Goal: Transaction & Acquisition: Purchase product/service

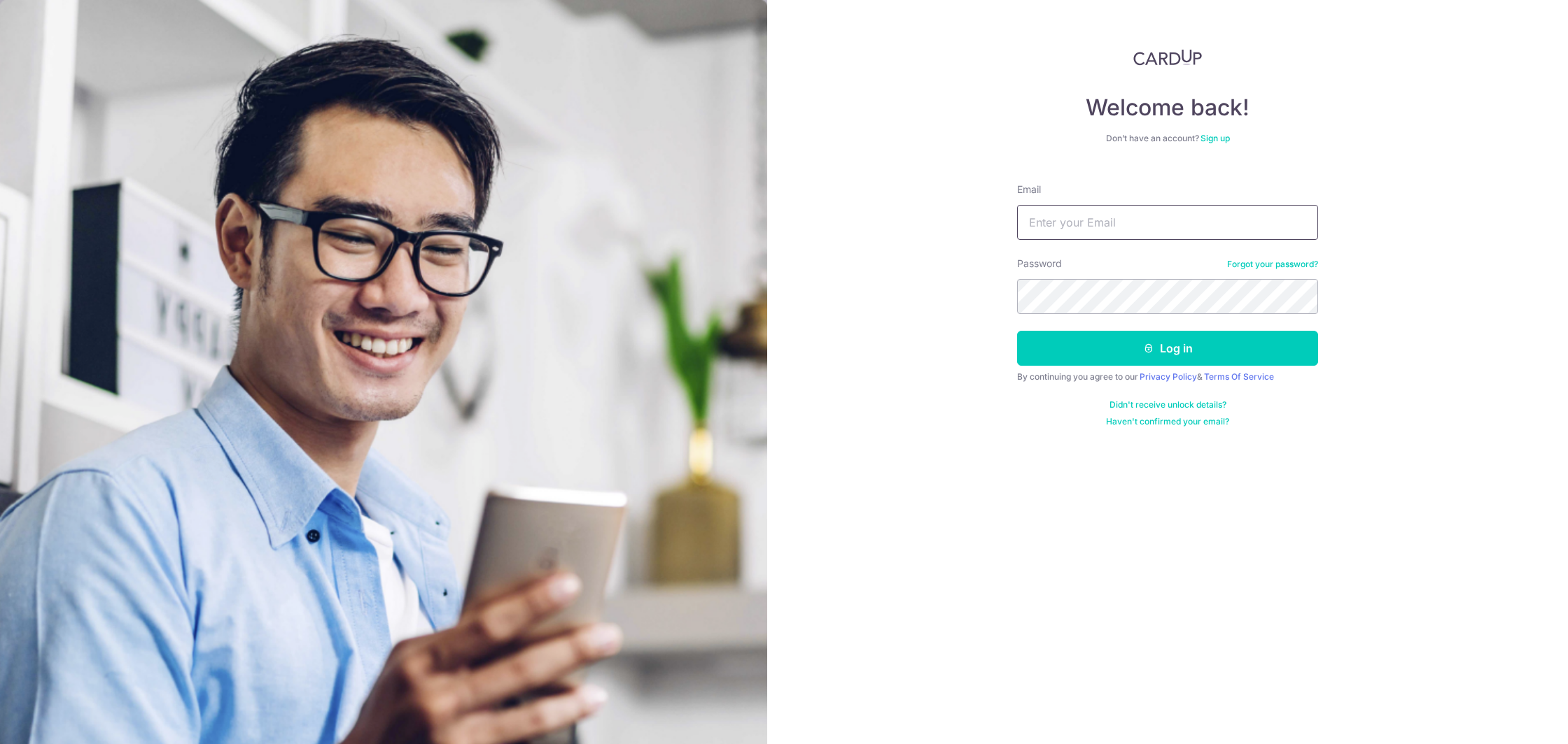
drag, startPoint x: 1065, startPoint y: 224, endPoint x: 1033, endPoint y: 218, distance: 32.6
type input "edmund@unisoln.com"
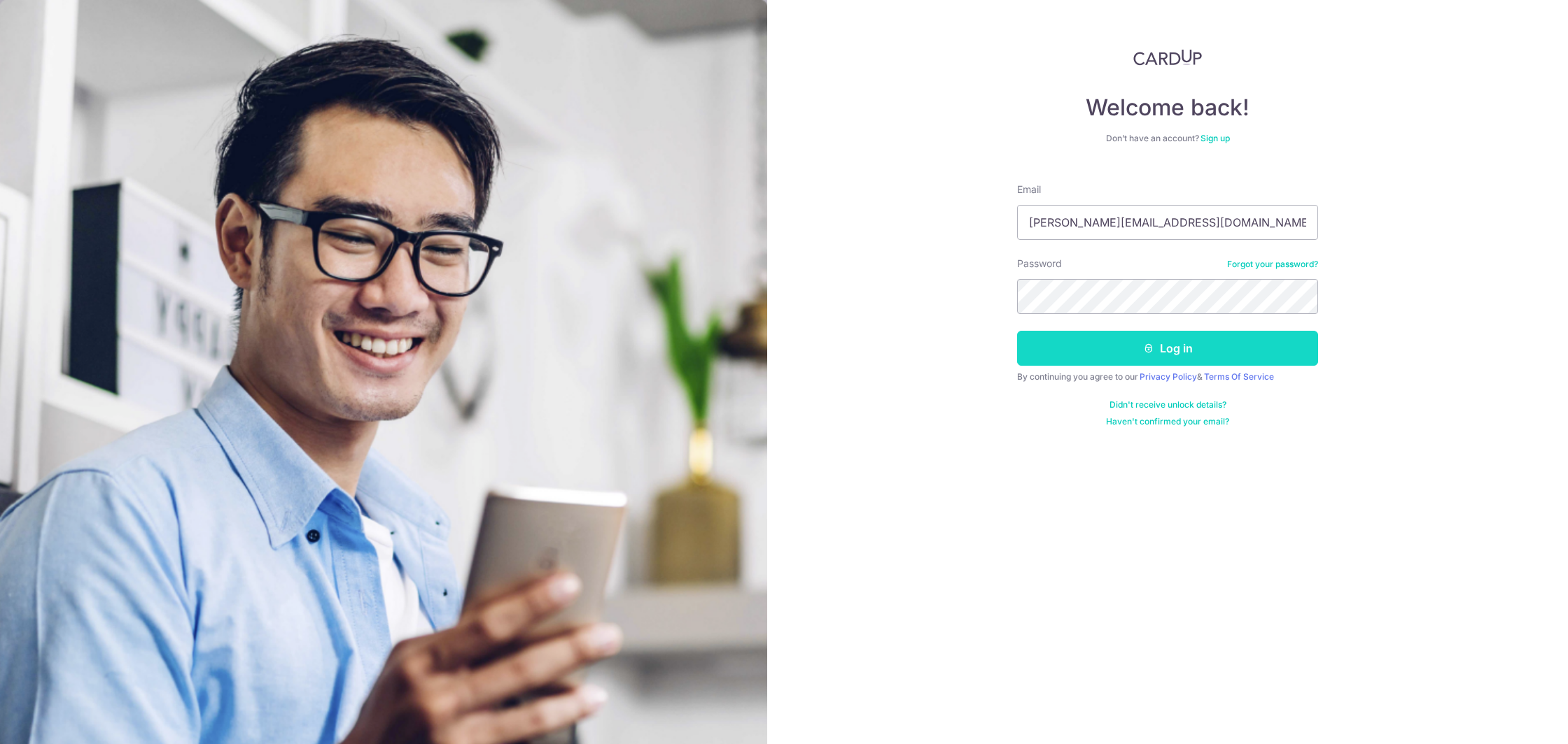
click at [1159, 345] on button "Log in" at bounding box center [1168, 349] width 301 height 35
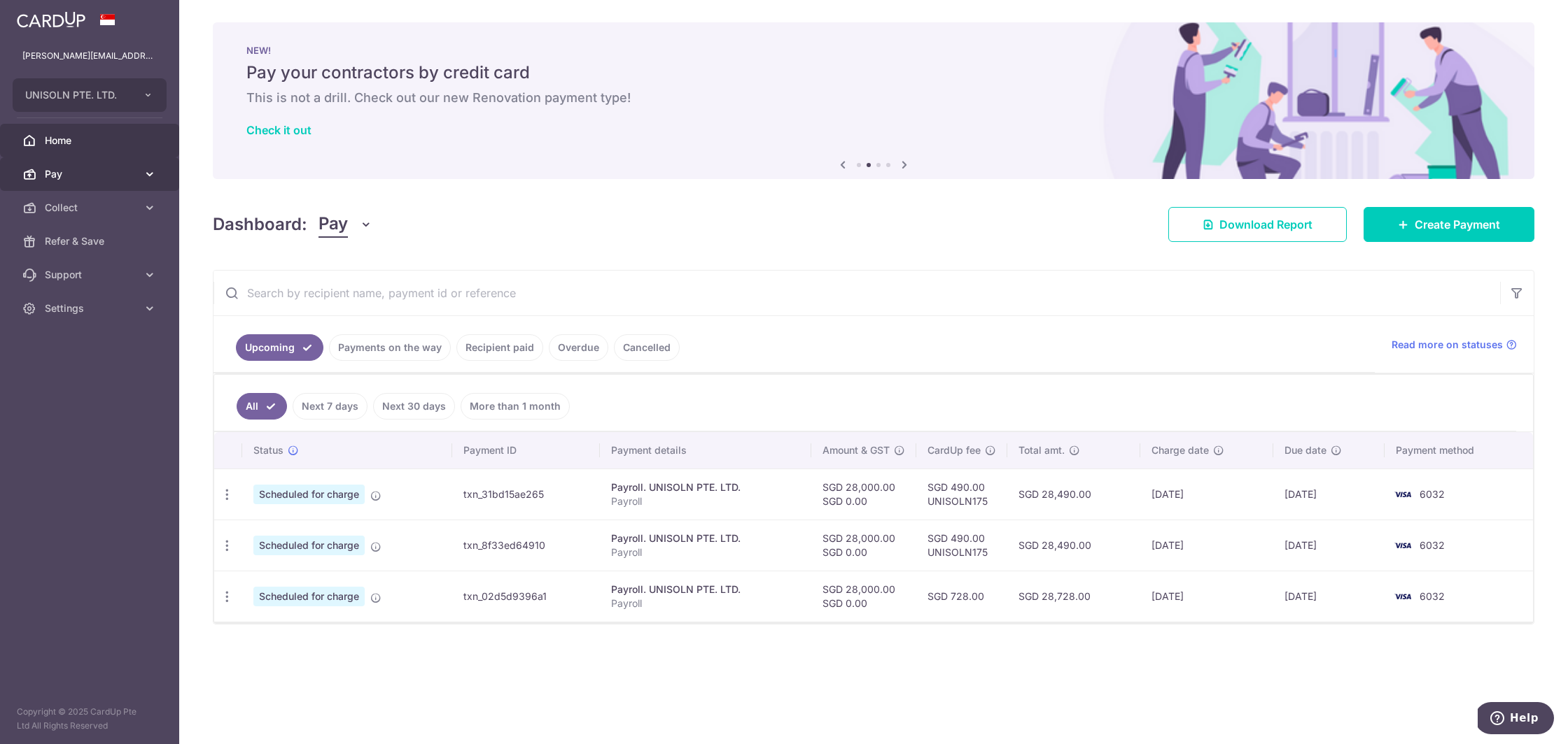
click at [76, 170] on span "Pay" at bounding box center [91, 174] width 93 height 14
click at [79, 209] on span "Payments" at bounding box center [91, 207] width 93 height 14
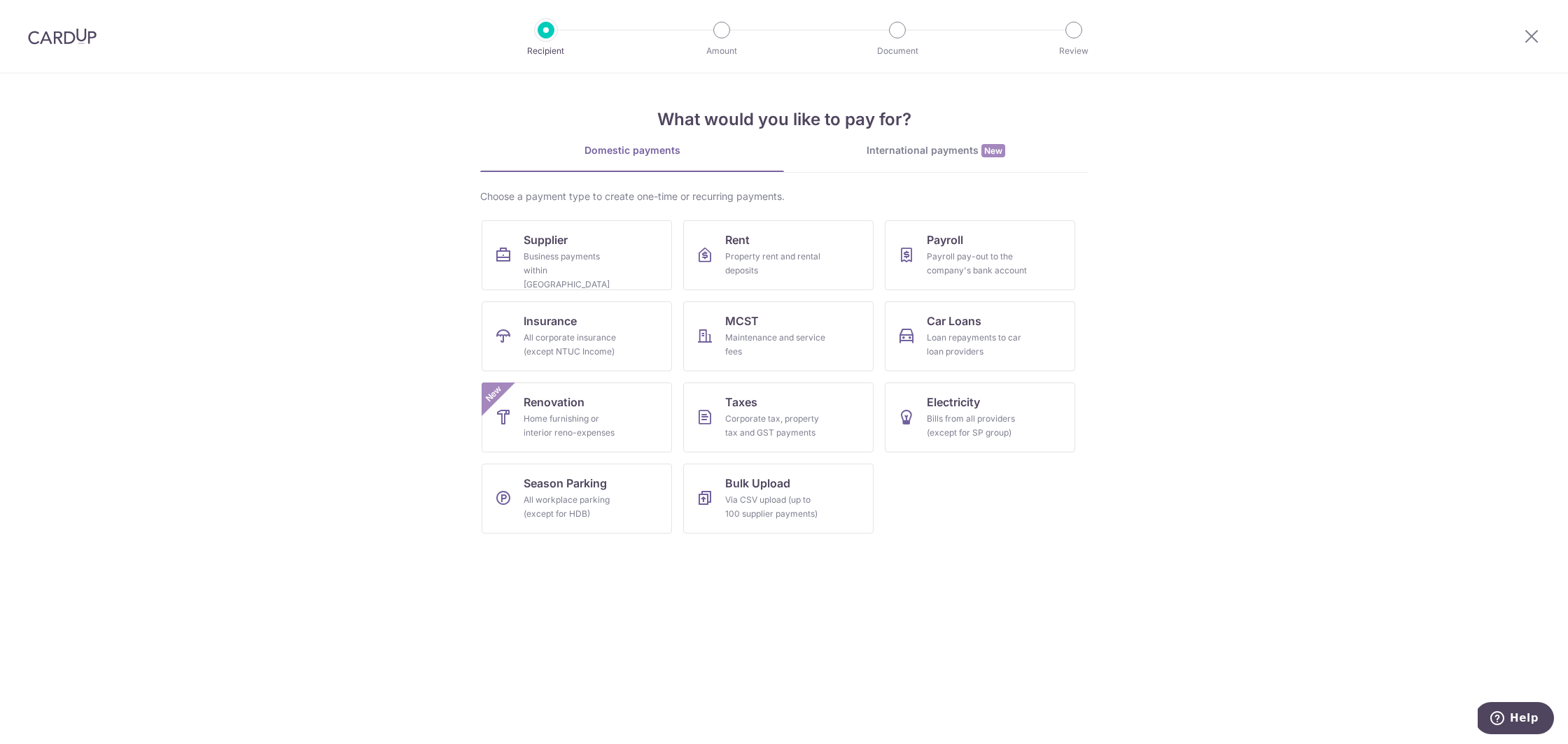
click at [956, 143] on div "International payments New" at bounding box center [935, 151] width 303 height 15
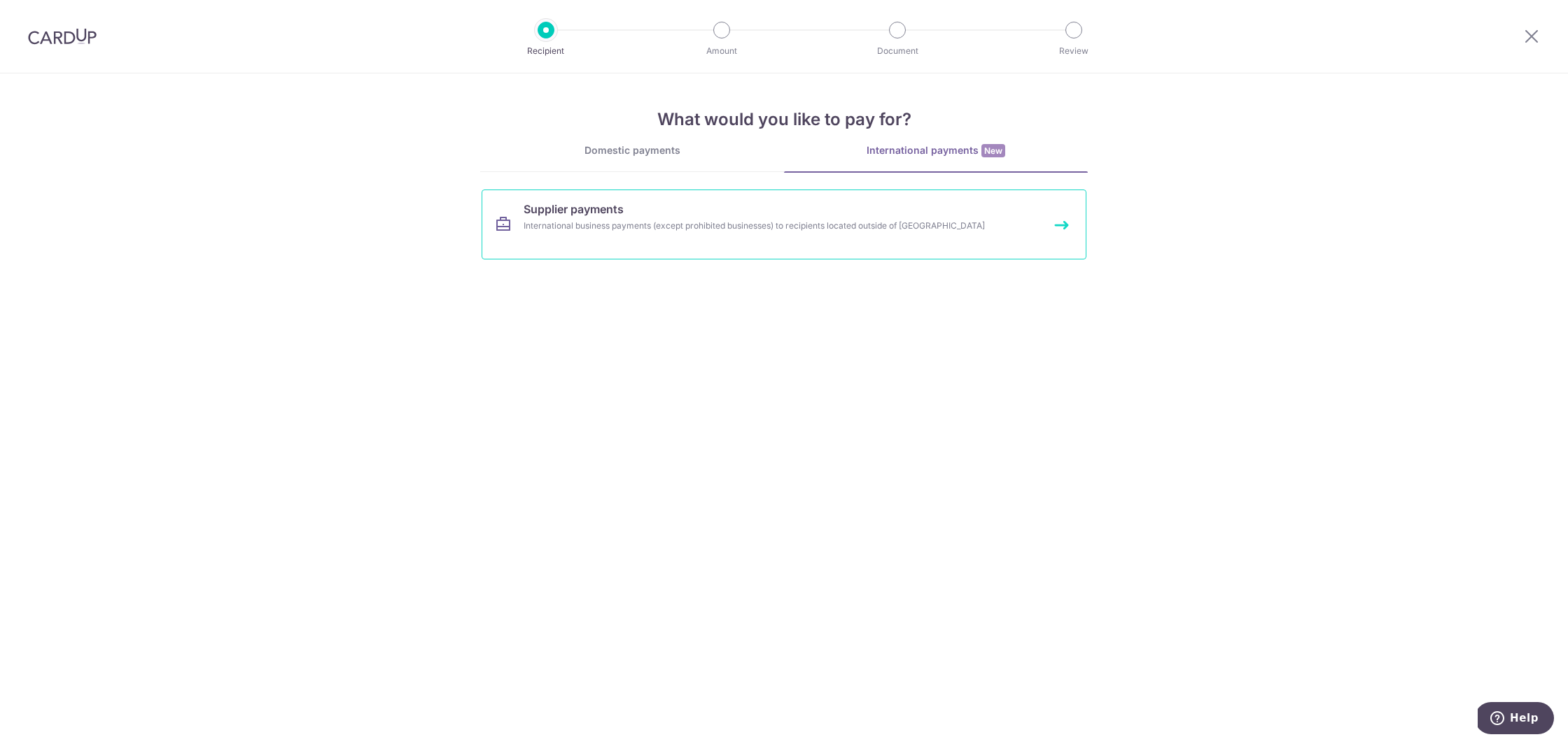
click at [802, 222] on div "International business payments (except prohibited businesses) to recipients lo…" at bounding box center [765, 225] width 483 height 14
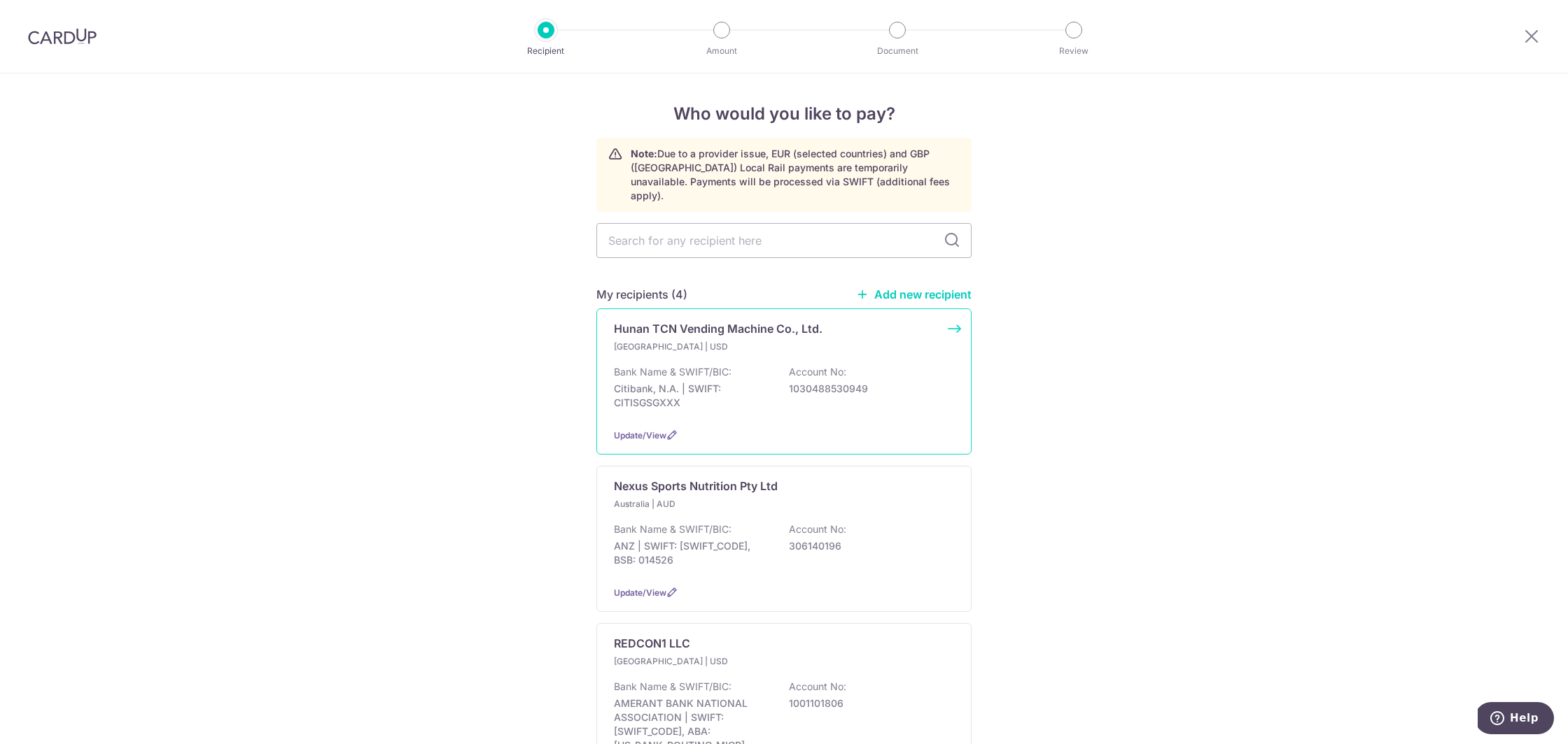
click at [751, 365] on div "Bank Name & SWIFT/BIC: Citibank, N.A. | SWIFT: CITISGSGXXX Account No: 10304885…" at bounding box center [783, 391] width 340 height 51
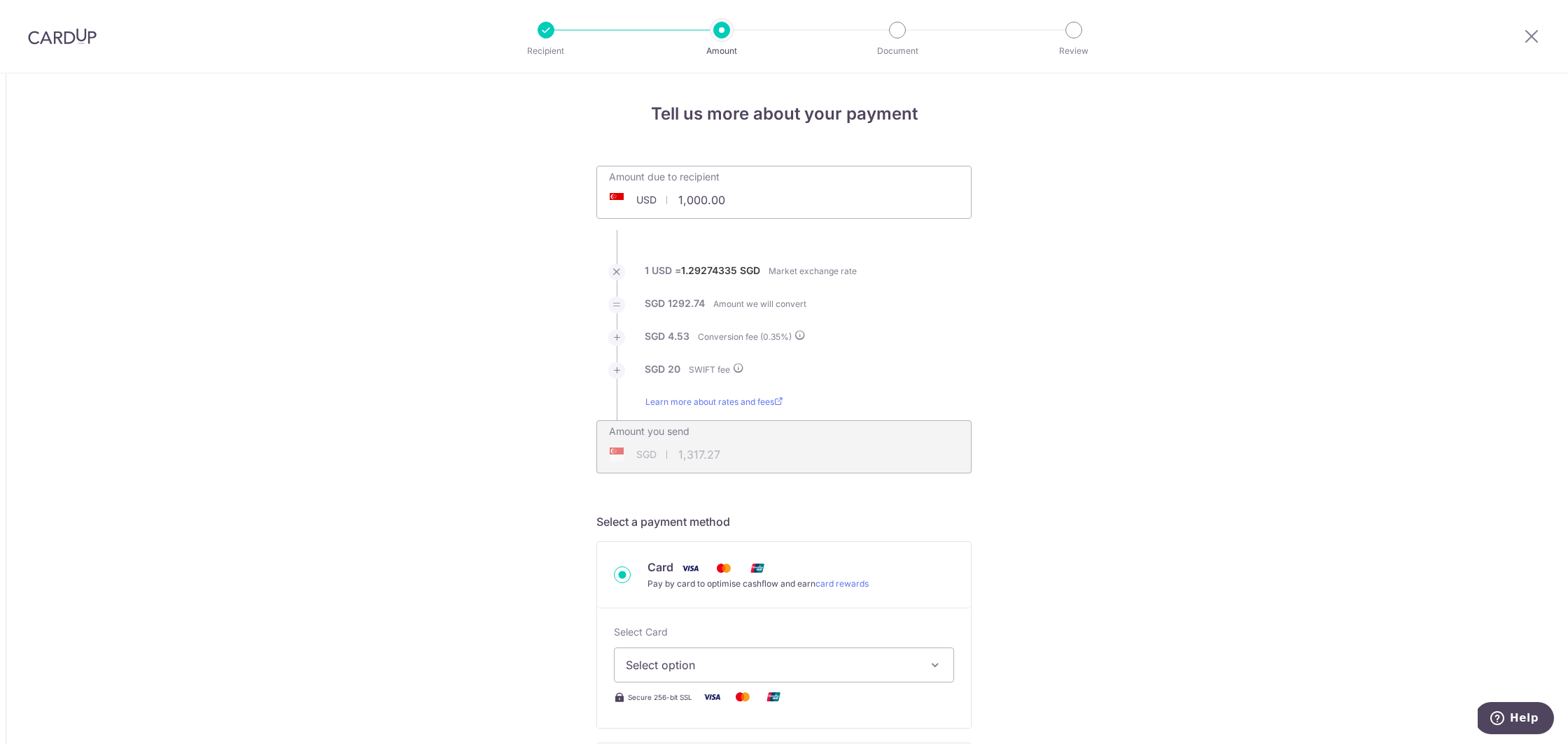
click at [755, 190] on input "1,000.00" at bounding box center [705, 201] width 216 height 32
type input "8,825.00"
type input "11,468.66"
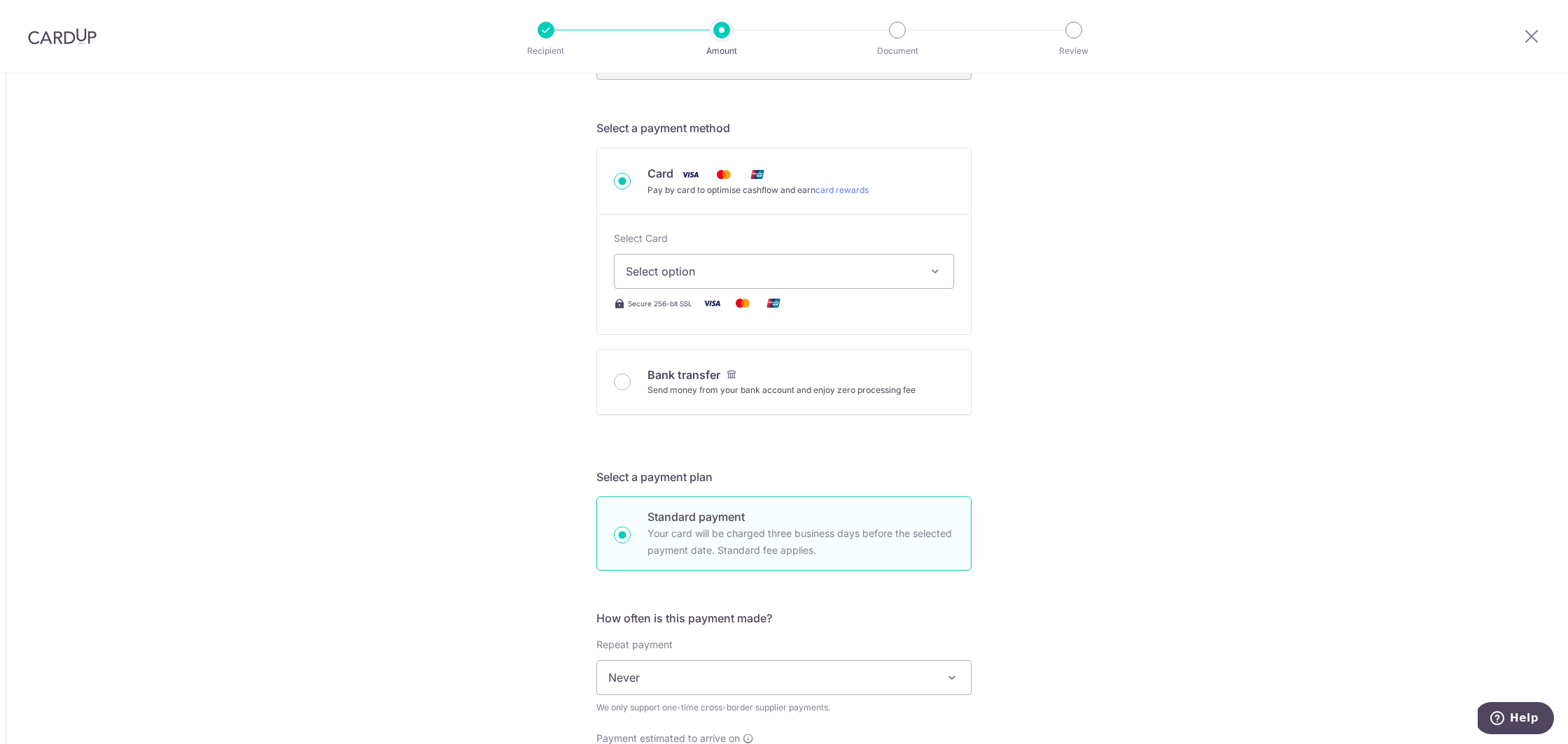
click at [905, 275] on span "Select option" at bounding box center [772, 271] width 291 height 17
click at [742, 363] on span "**** 5590" at bounding box center [784, 371] width 317 height 17
type input "8,825.00"
type input "11,468.48"
click at [686, 312] on div "Select Card **** 5590 Add credit card Your Cards **** 5590 **** 7791 **** 6032 …" at bounding box center [783, 272] width 340 height 81
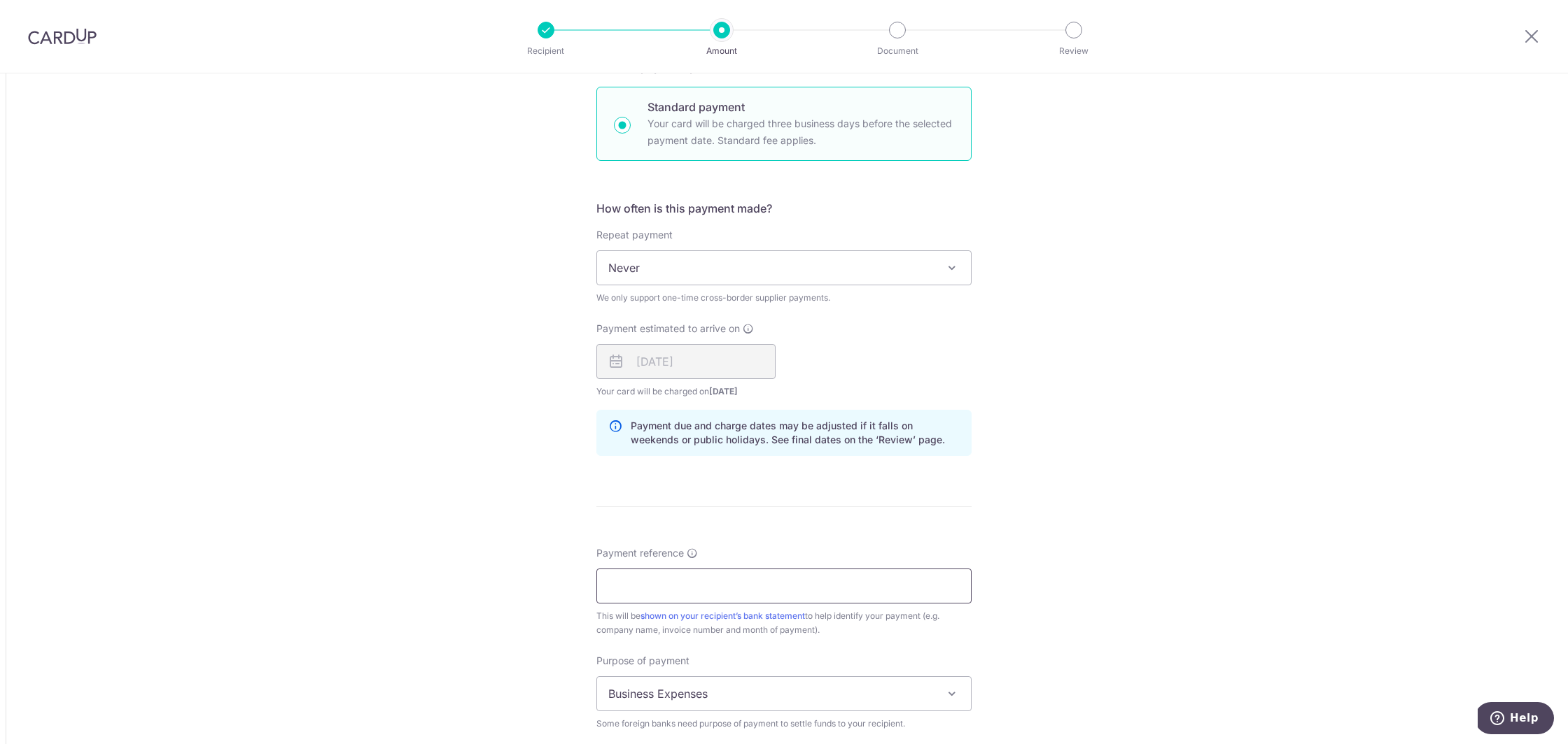
scroll to position [804, 0]
click at [689, 584] on input "Payment reference" at bounding box center [784, 585] width 375 height 35
type input "Online Purchases"
click at [1023, 621] on div "Tell us more about your payment Amount due to recipient USD 8,825.00 8825 1 USD…" at bounding box center [784, 228] width 1568 height 1919
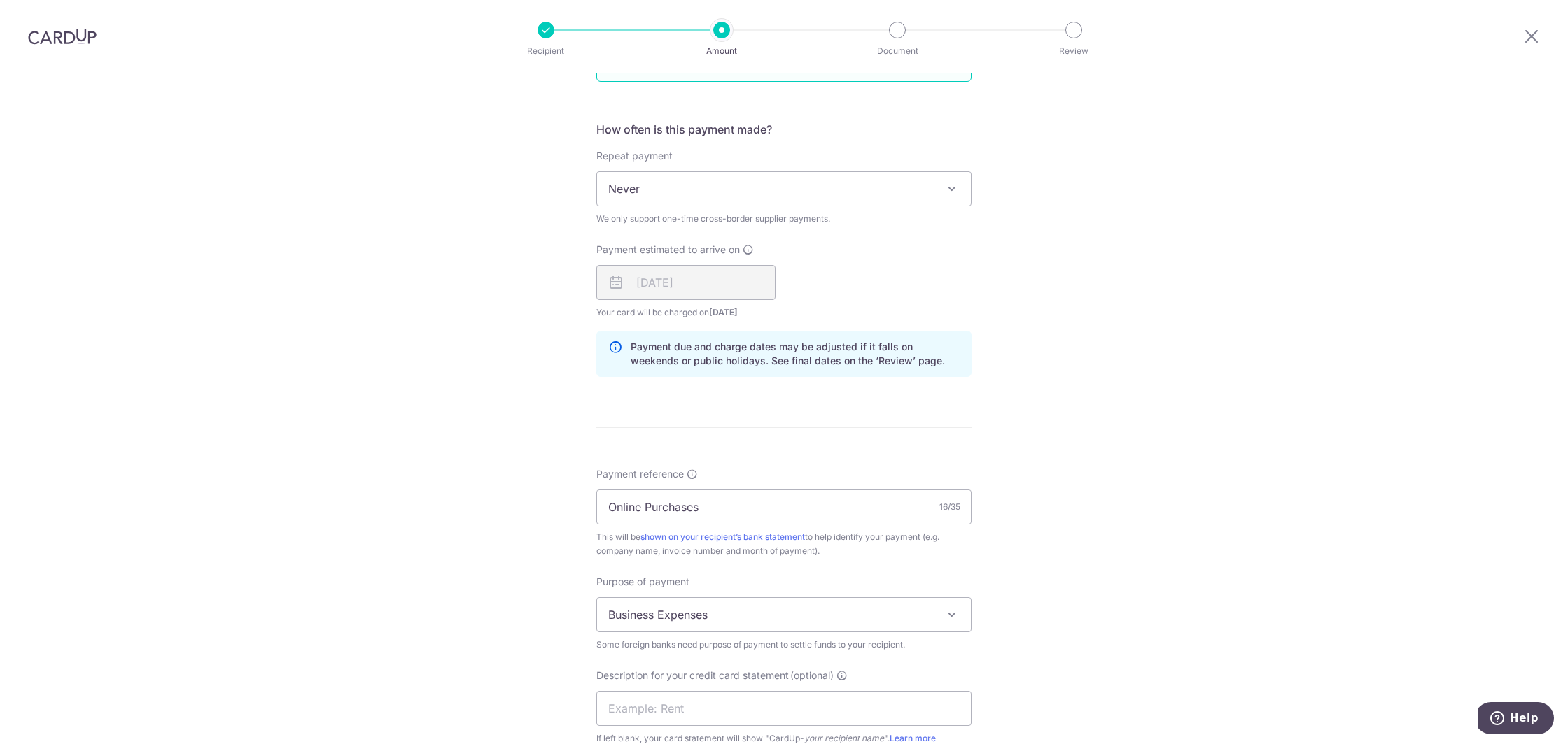
scroll to position [903, 0]
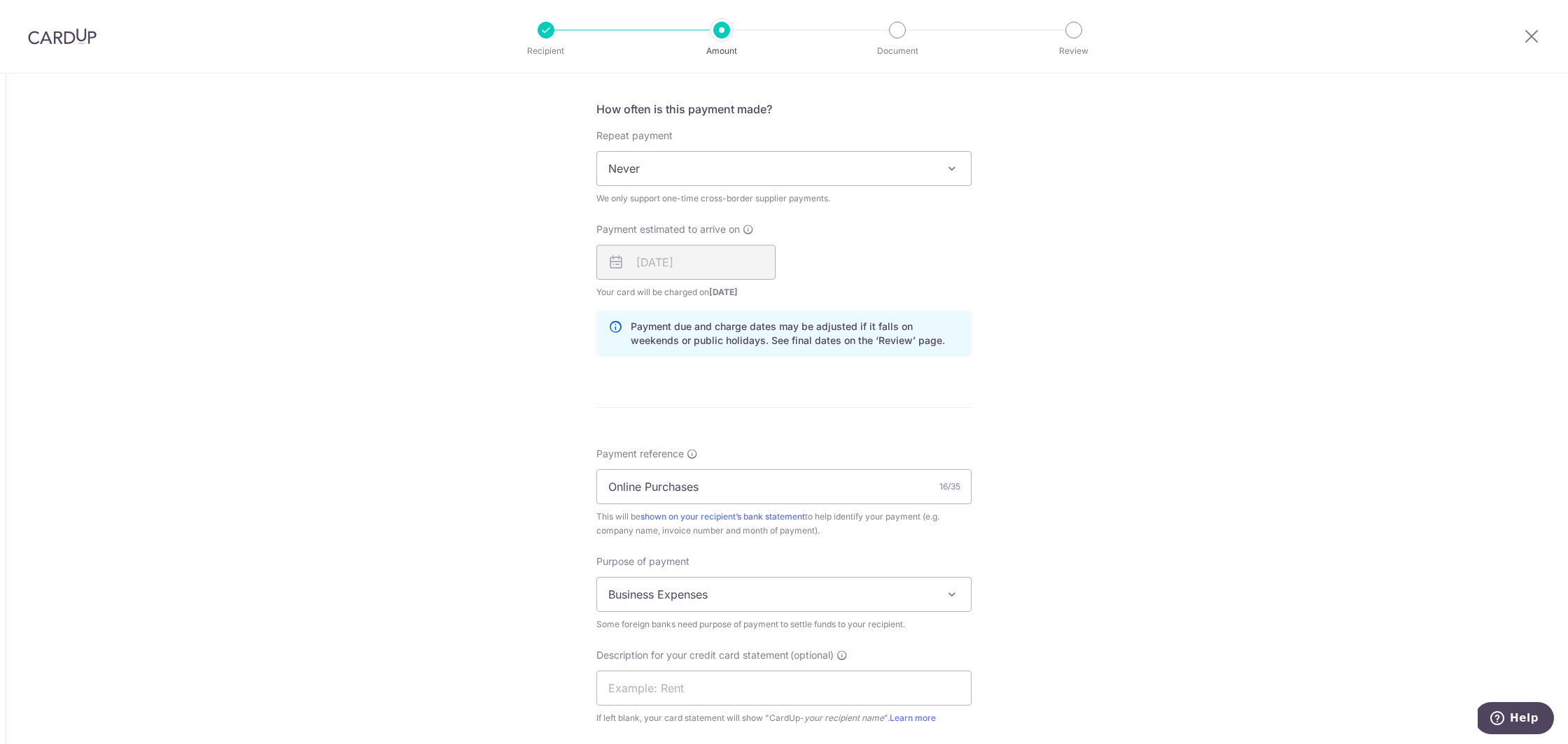
click at [953, 597] on span at bounding box center [952, 594] width 17 height 17
select select "Goods Purchased"
click at [729, 685] on input "text" at bounding box center [784, 688] width 375 height 35
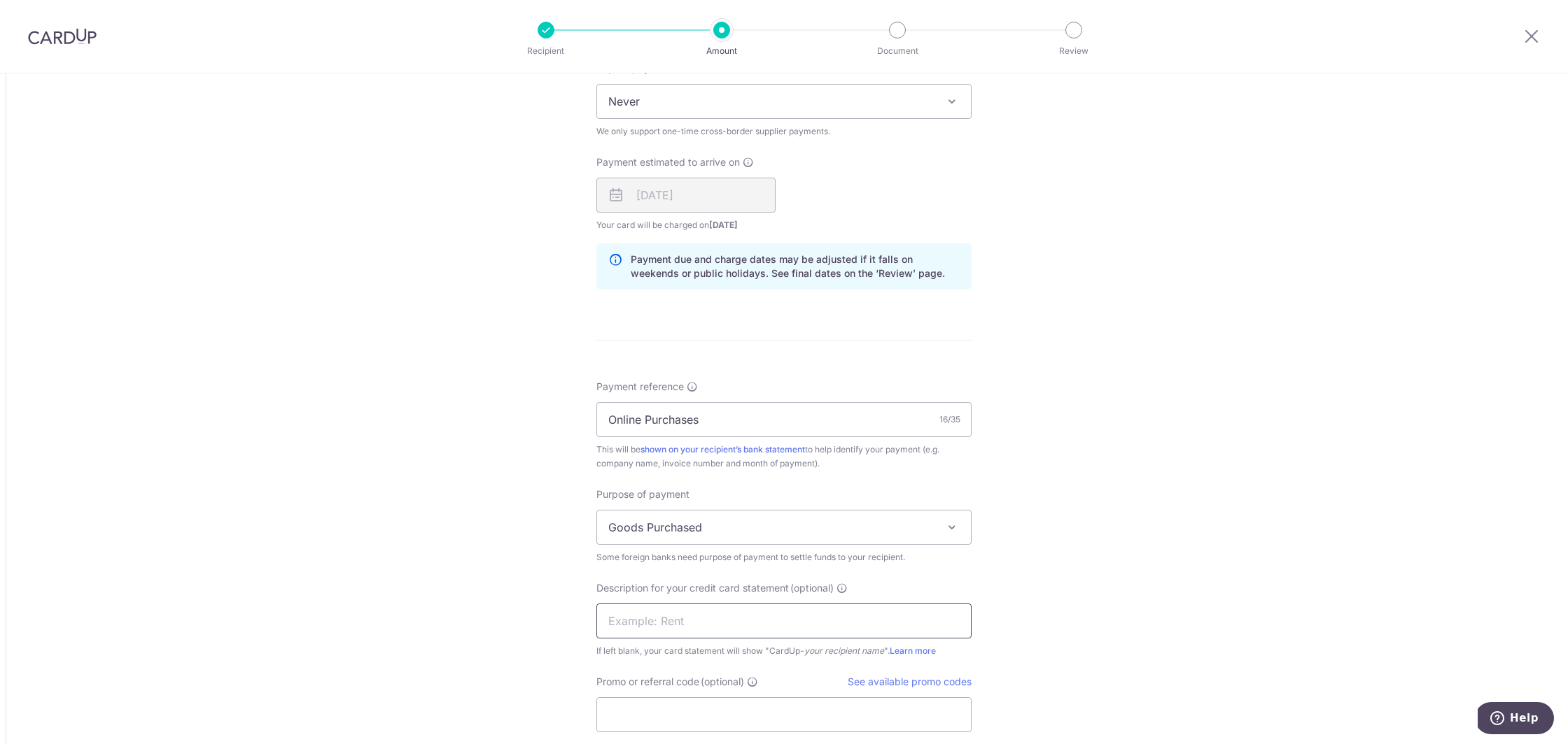
scroll to position [982, 0]
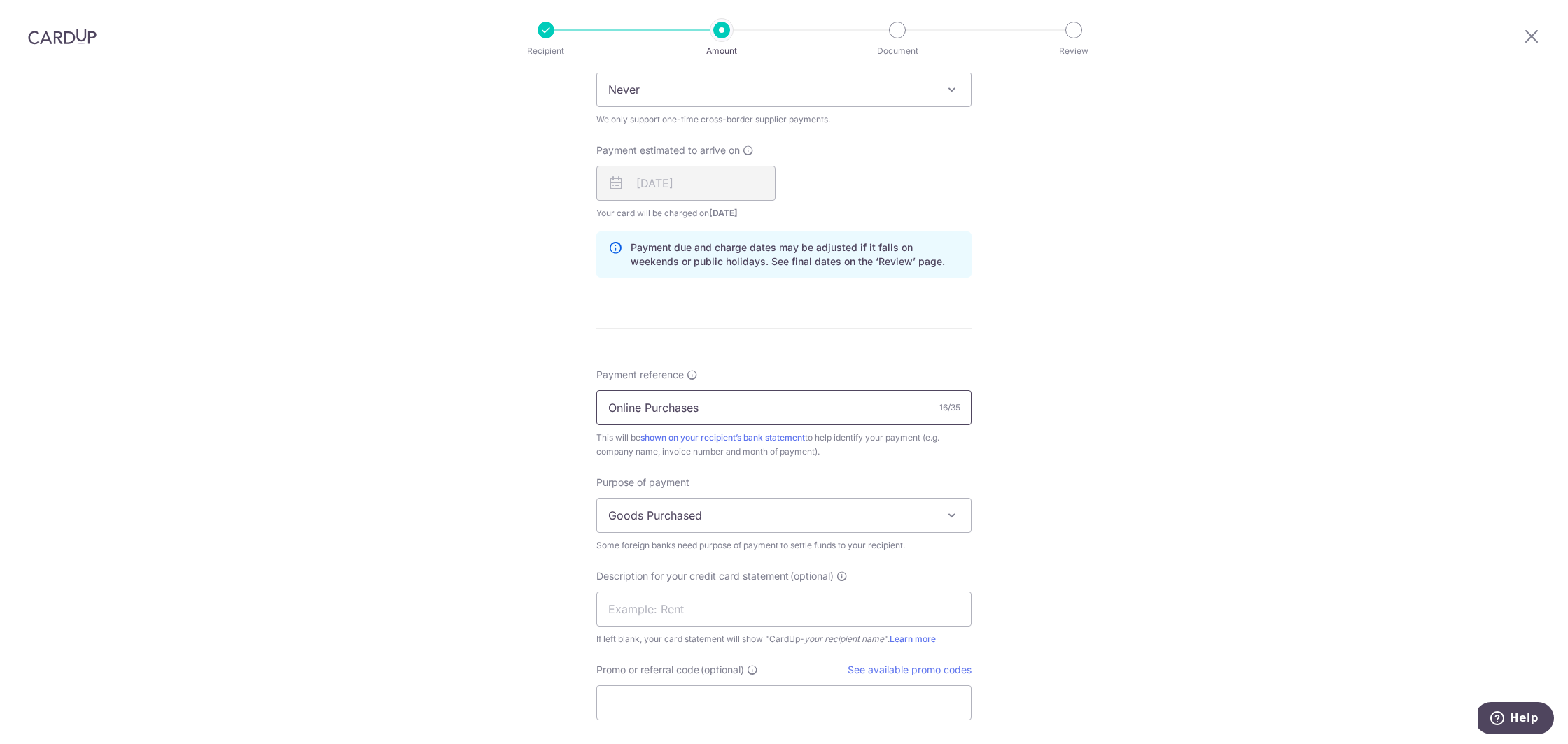
drag, startPoint x: 686, startPoint y: 405, endPoint x: 567, endPoint y: 397, distance: 119.3
click at [558, 394] on div "Tell us more about your payment Amount due to recipient USD 8,825.00 8825 1 USD…" at bounding box center [784, 51] width 1568 height 1919
click at [738, 606] on input "text" at bounding box center [784, 610] width 375 height 35
paste input "Online Purchase"
type input "Online Purchase"
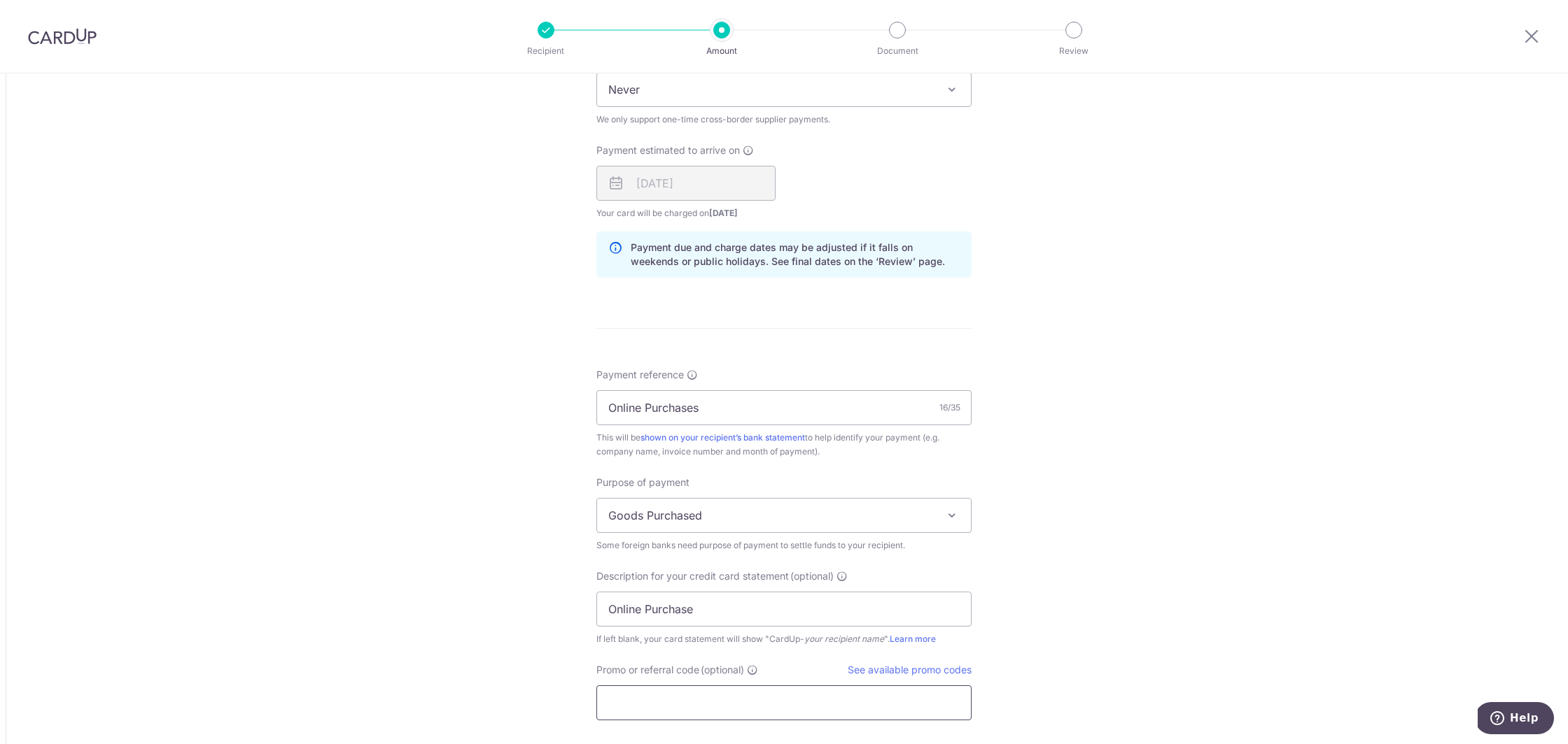
click at [730, 703] on input "Promo or referral code (optional)" at bounding box center [784, 703] width 375 height 35
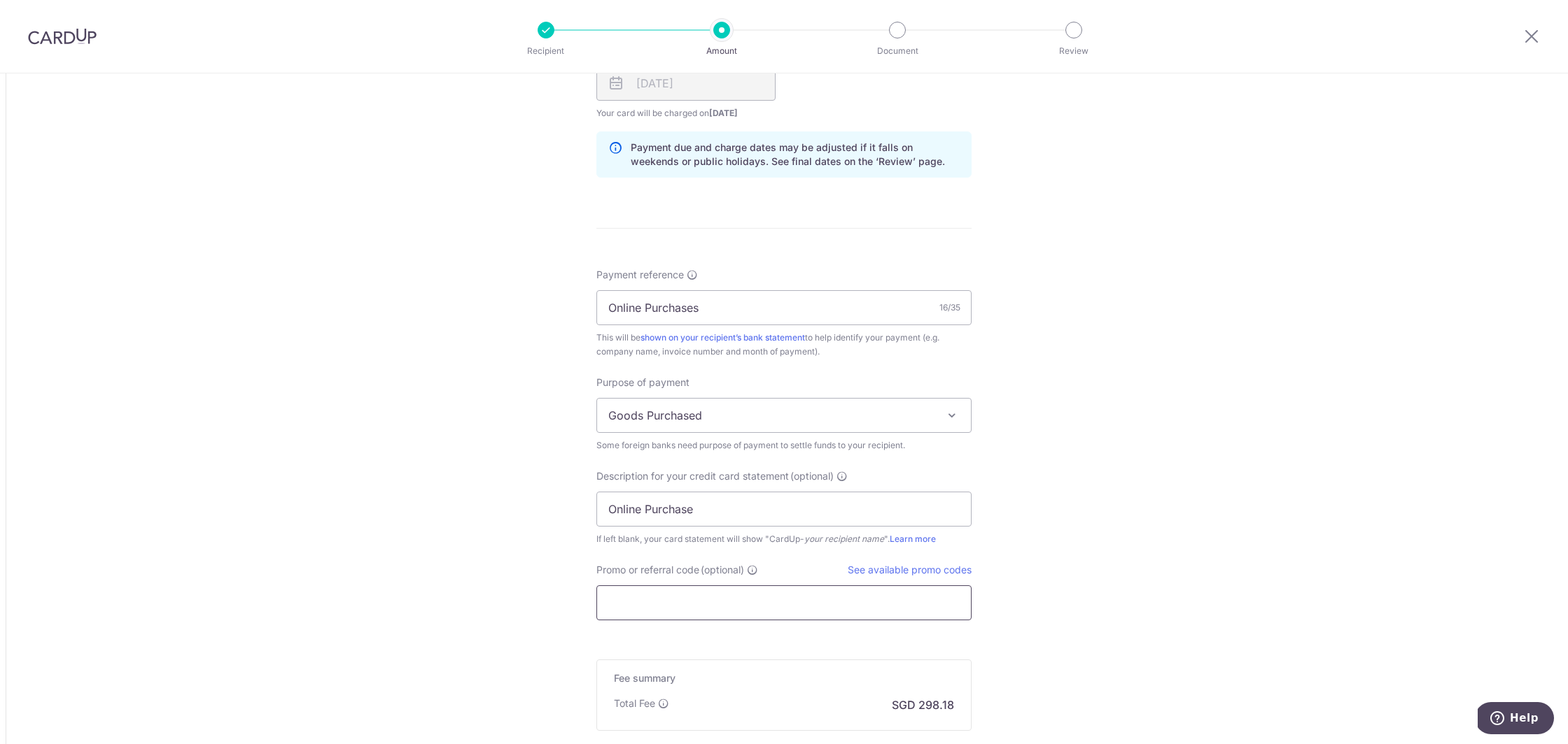
scroll to position [1090, 0]
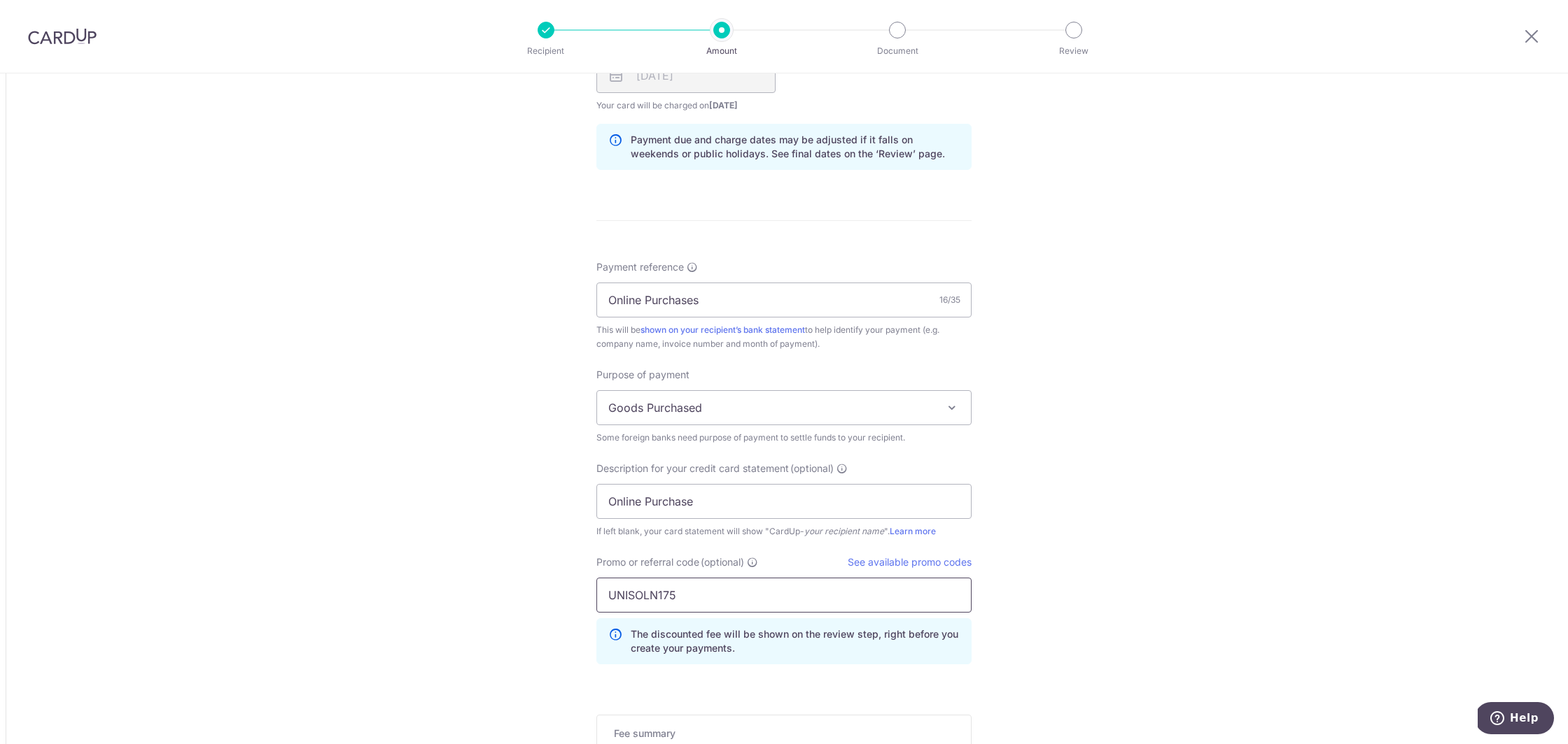
type input "UNISOLN175"
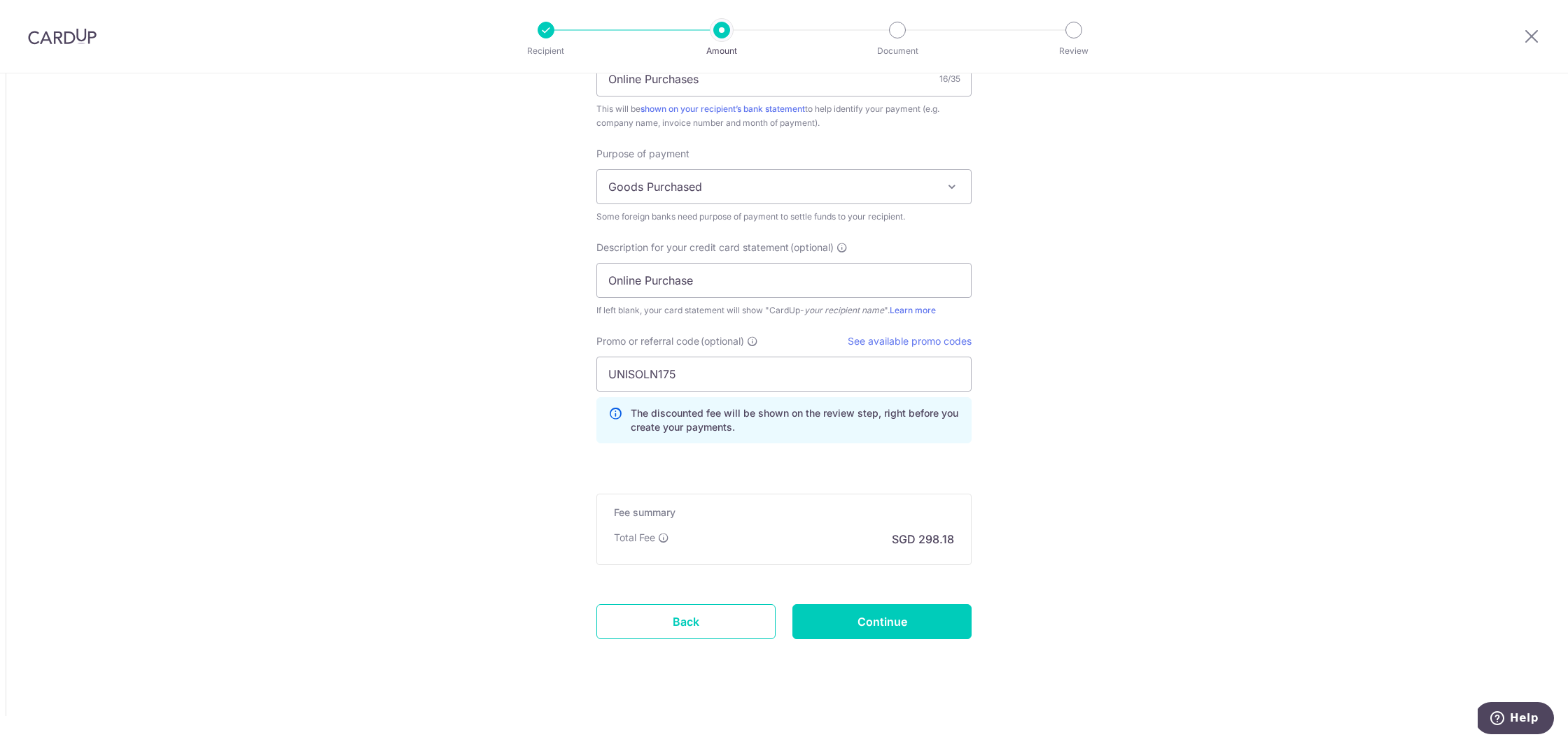
scroll to position [1311, 0]
click at [923, 625] on input "Continue" at bounding box center [882, 622] width 179 height 35
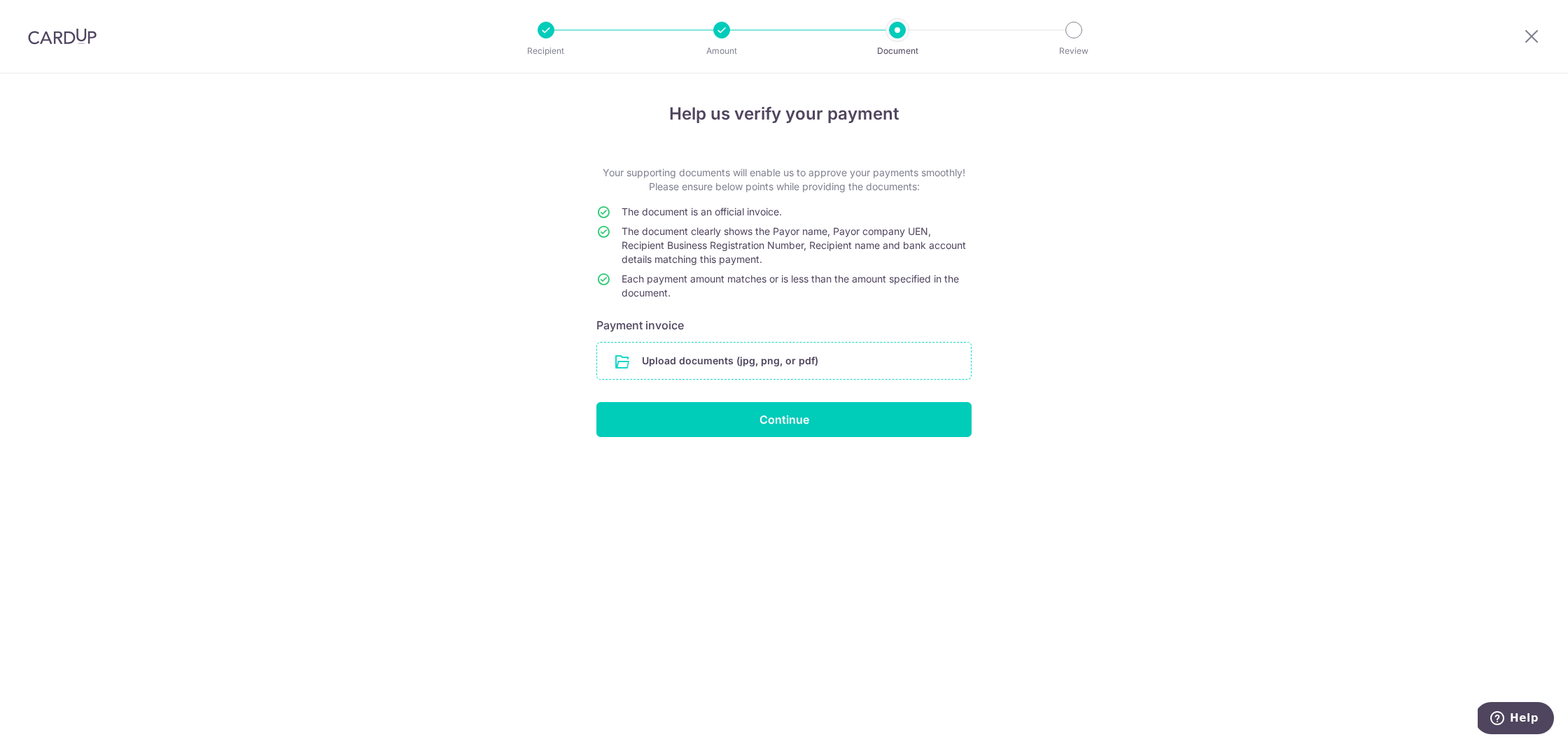
click at [721, 363] on input "file" at bounding box center [784, 361] width 374 height 37
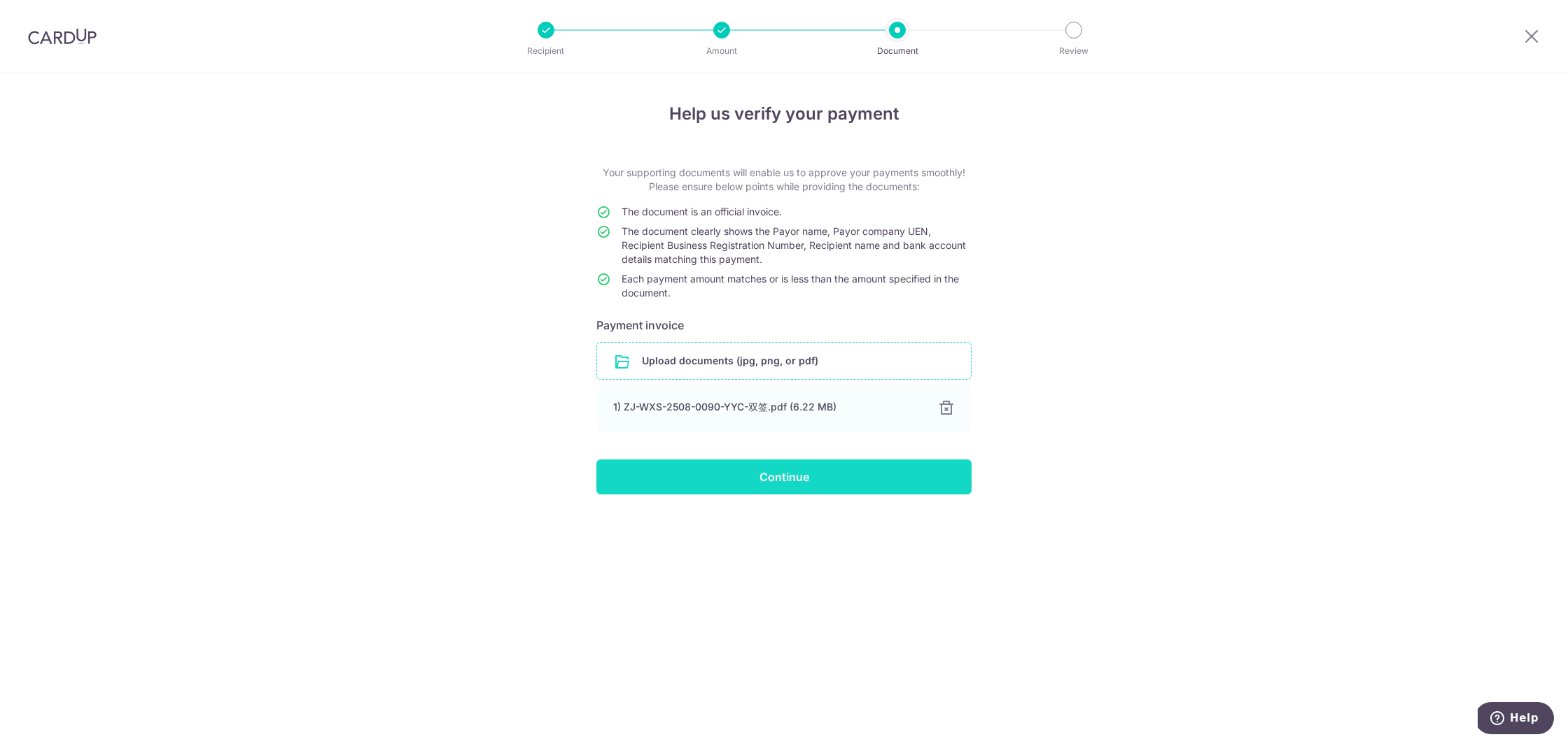
click at [780, 480] on input "Continue" at bounding box center [784, 477] width 375 height 35
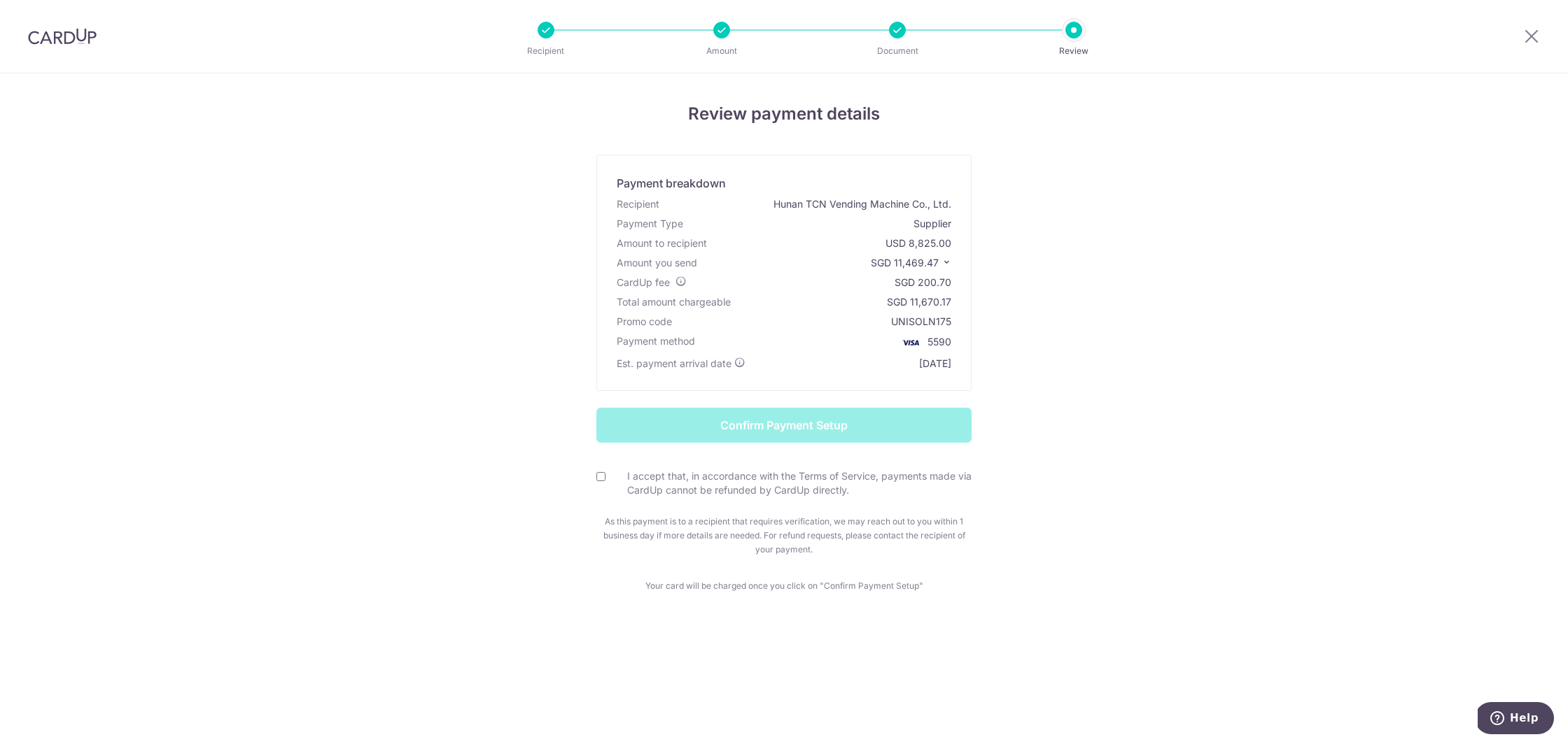
click at [603, 477] on input "I accept that, in accordance with the Terms of Service, payments made via CardU…" at bounding box center [601, 477] width 9 height 9
checkbox input "true"
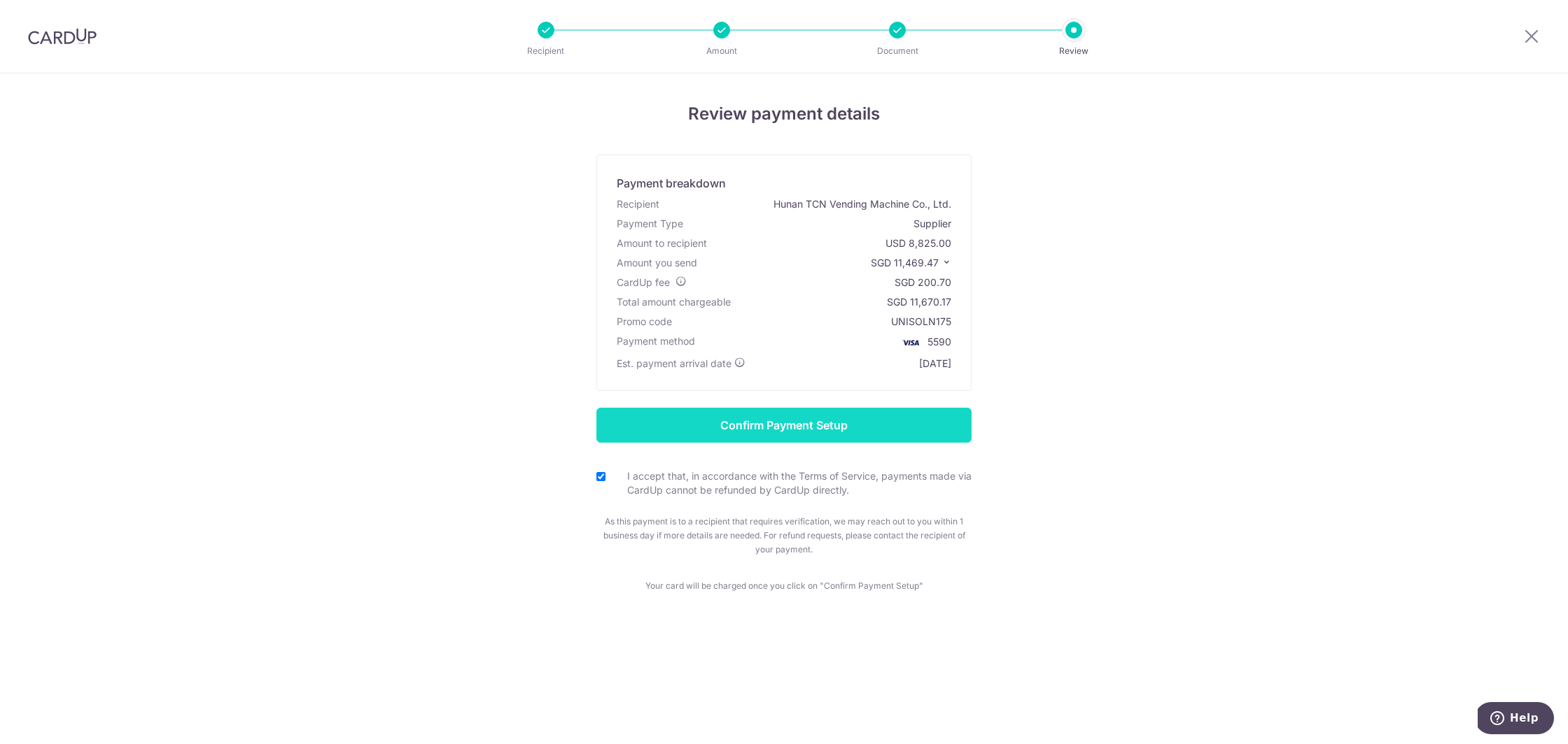
click at [782, 420] on input "Confirm Payment Setup" at bounding box center [784, 425] width 375 height 35
